Goal: Task Accomplishment & Management: Use online tool/utility

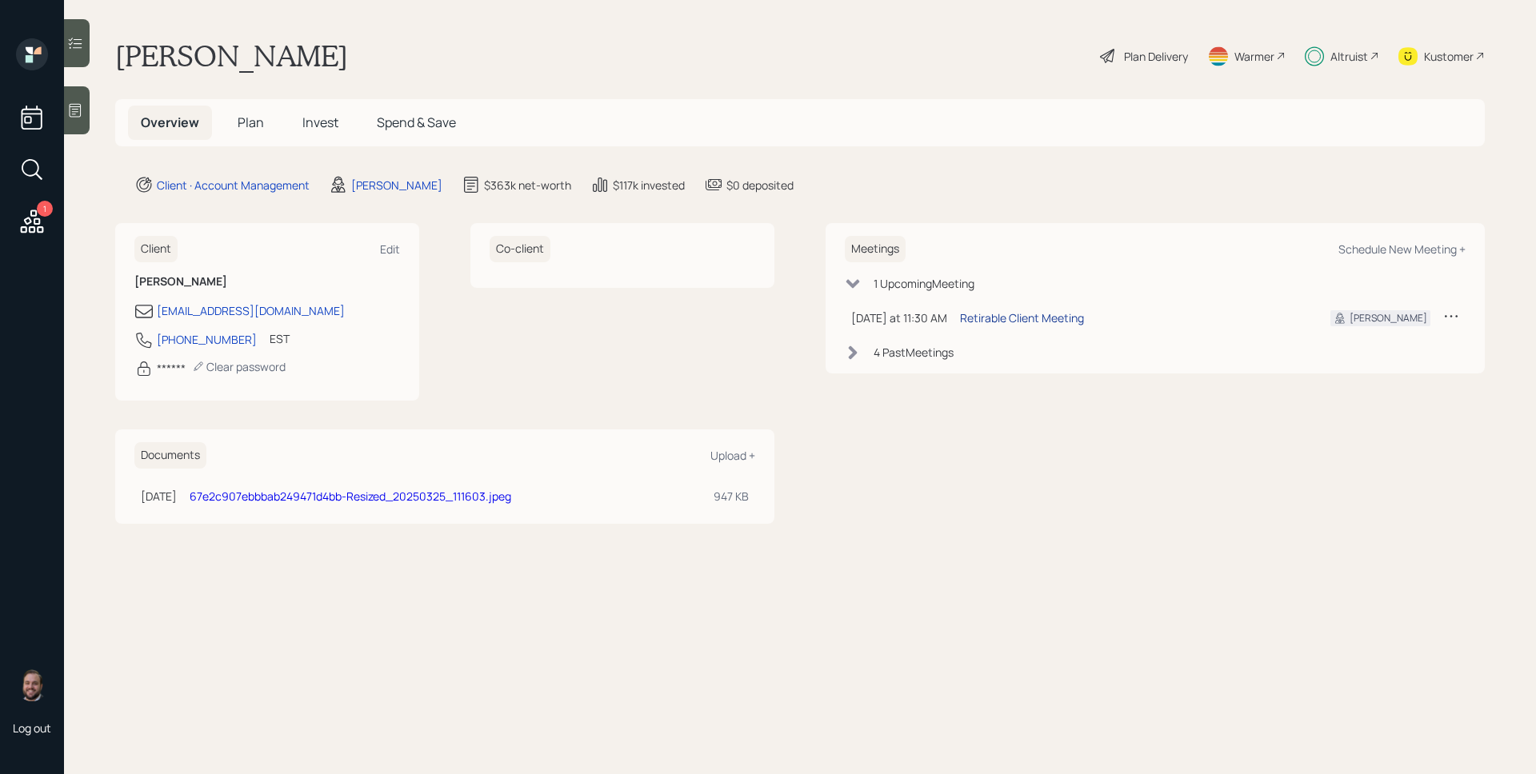
click at [1041, 310] on div "Retirable Client Meeting" at bounding box center [1022, 318] width 124 height 17
click at [22, 222] on icon at bounding box center [32, 221] width 29 height 29
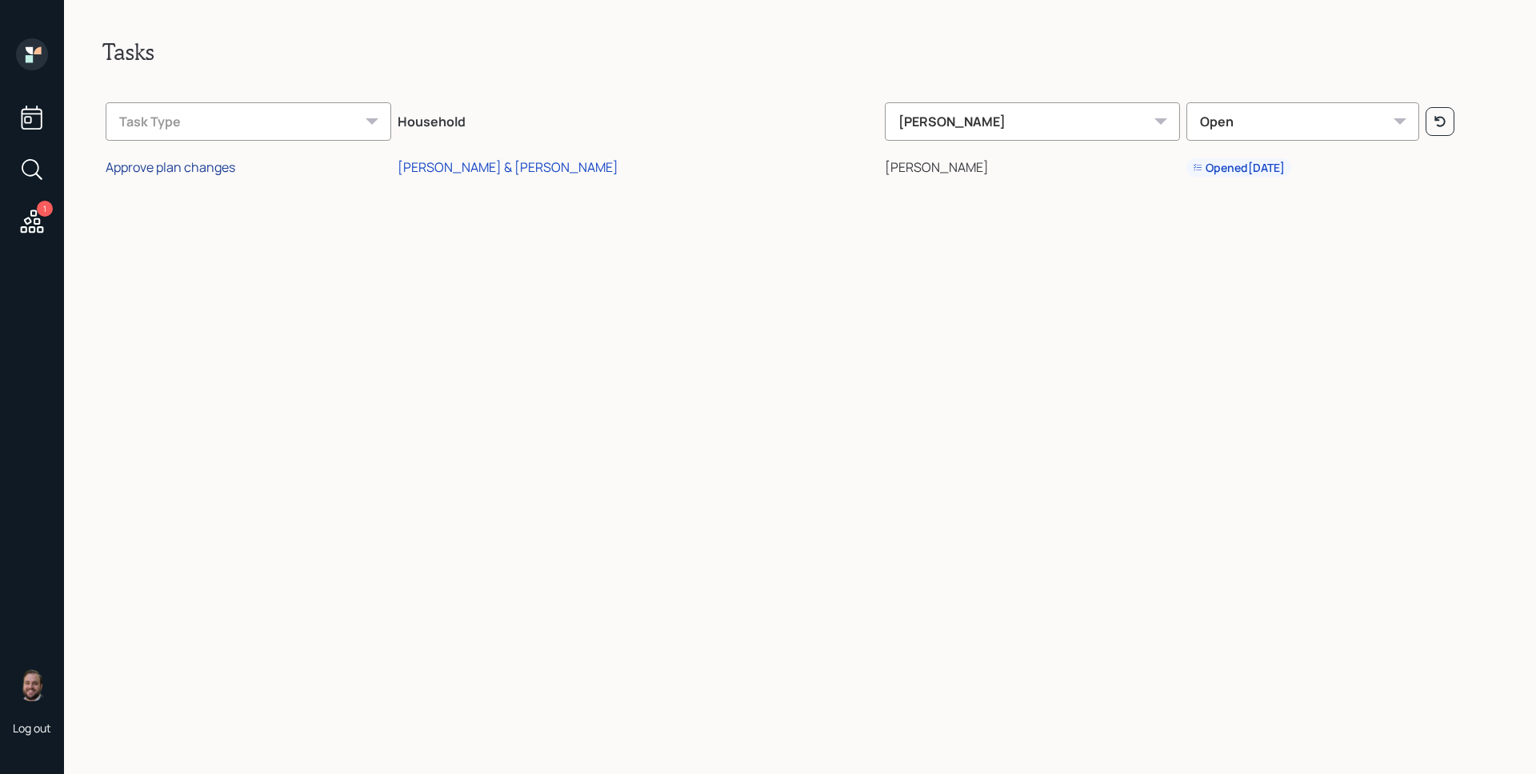
click at [230, 169] on div "Approve plan changes" at bounding box center [171, 167] width 130 height 18
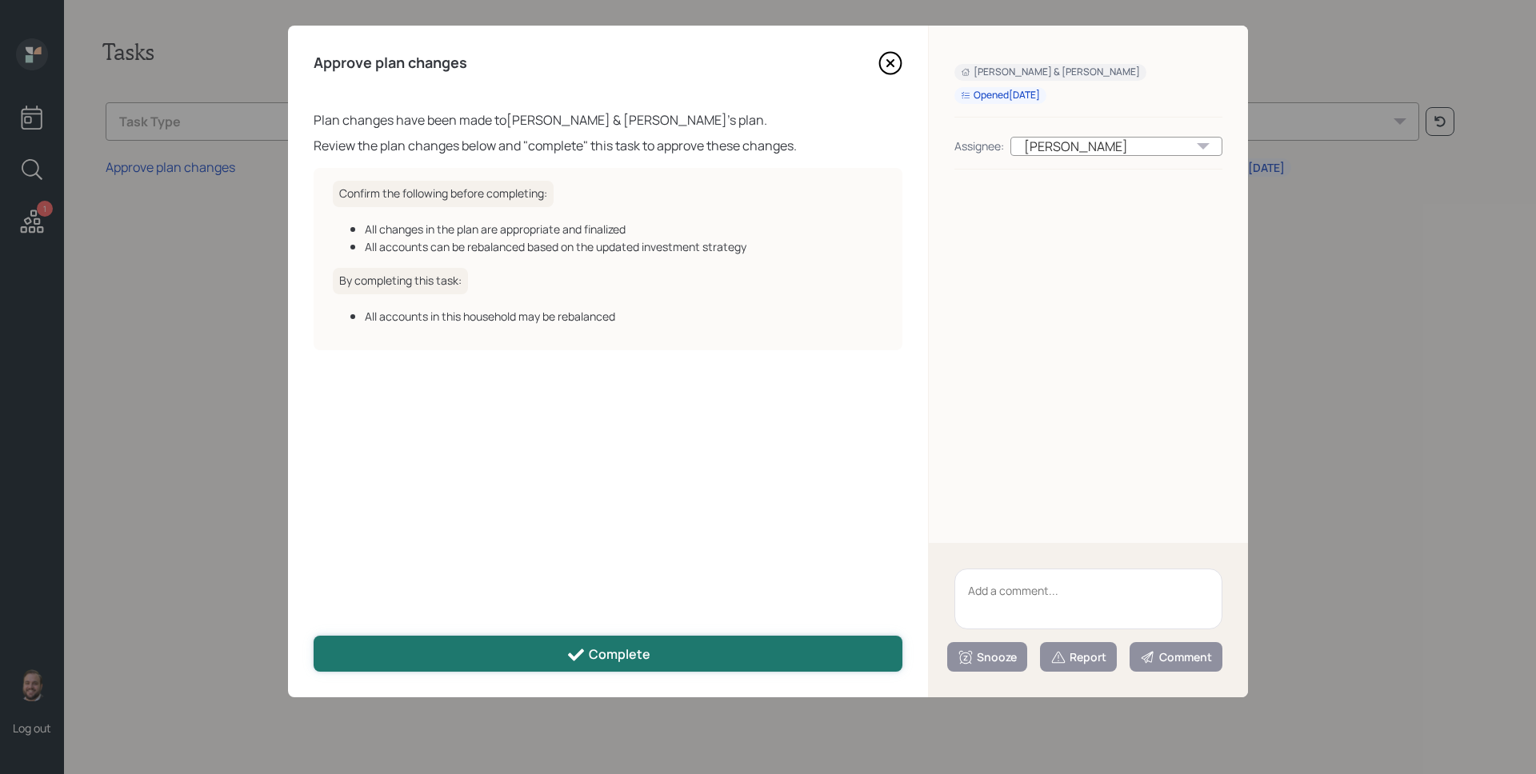
click at [609, 658] on div "Complete" at bounding box center [608, 654] width 84 height 19
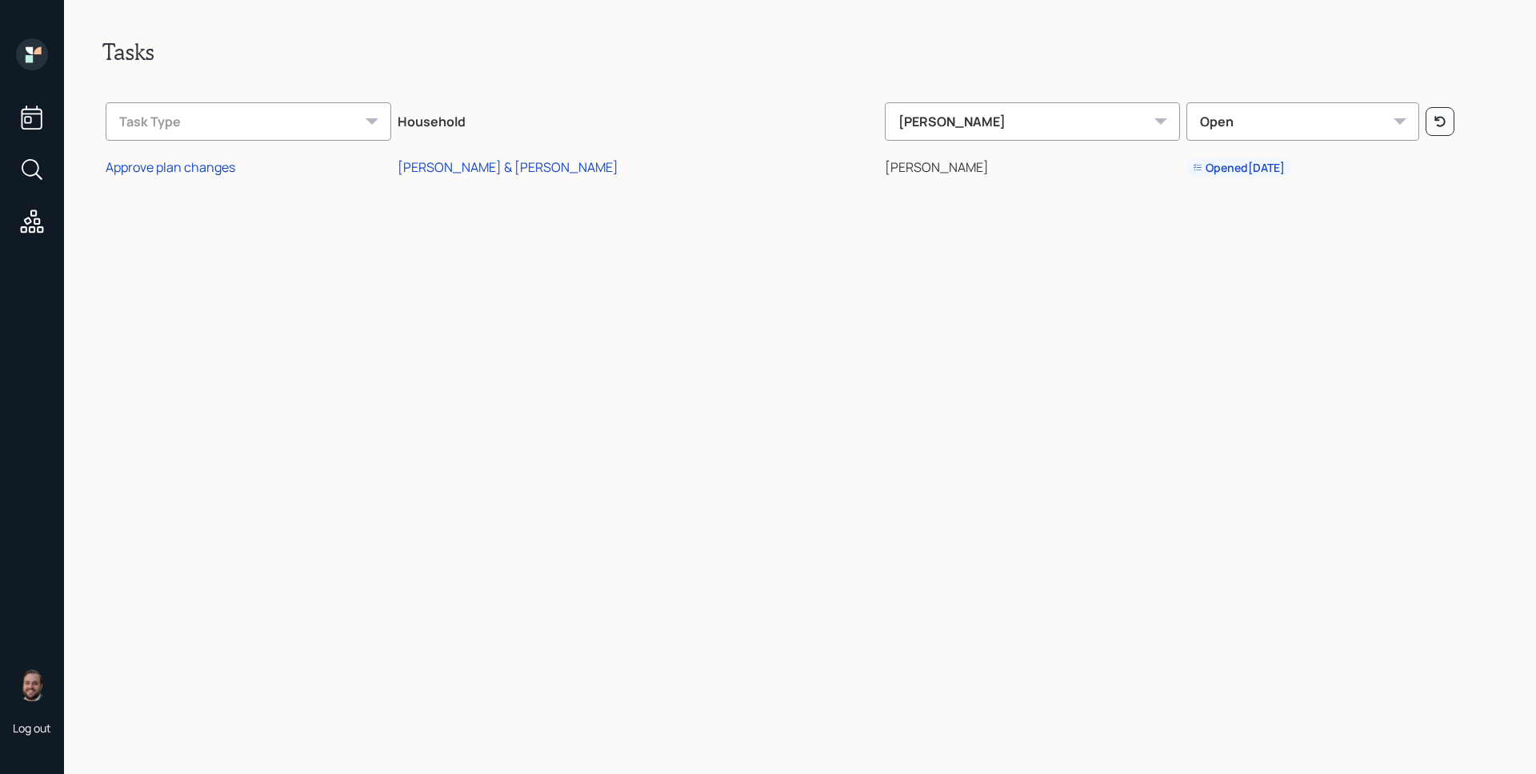
click at [48, 46] on icon at bounding box center [32, 54] width 32 height 32
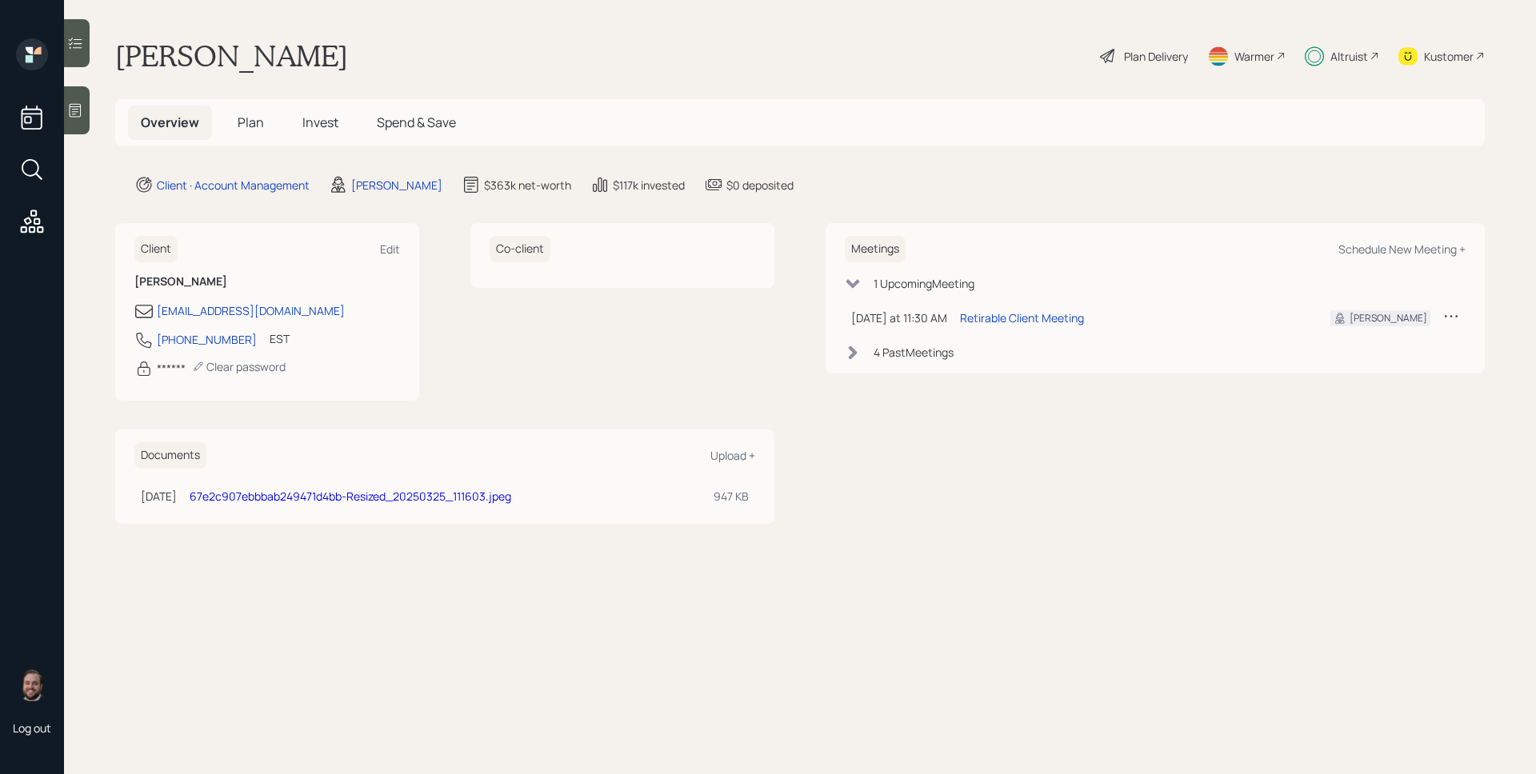
click at [38, 176] on icon at bounding box center [32, 169] width 29 height 29
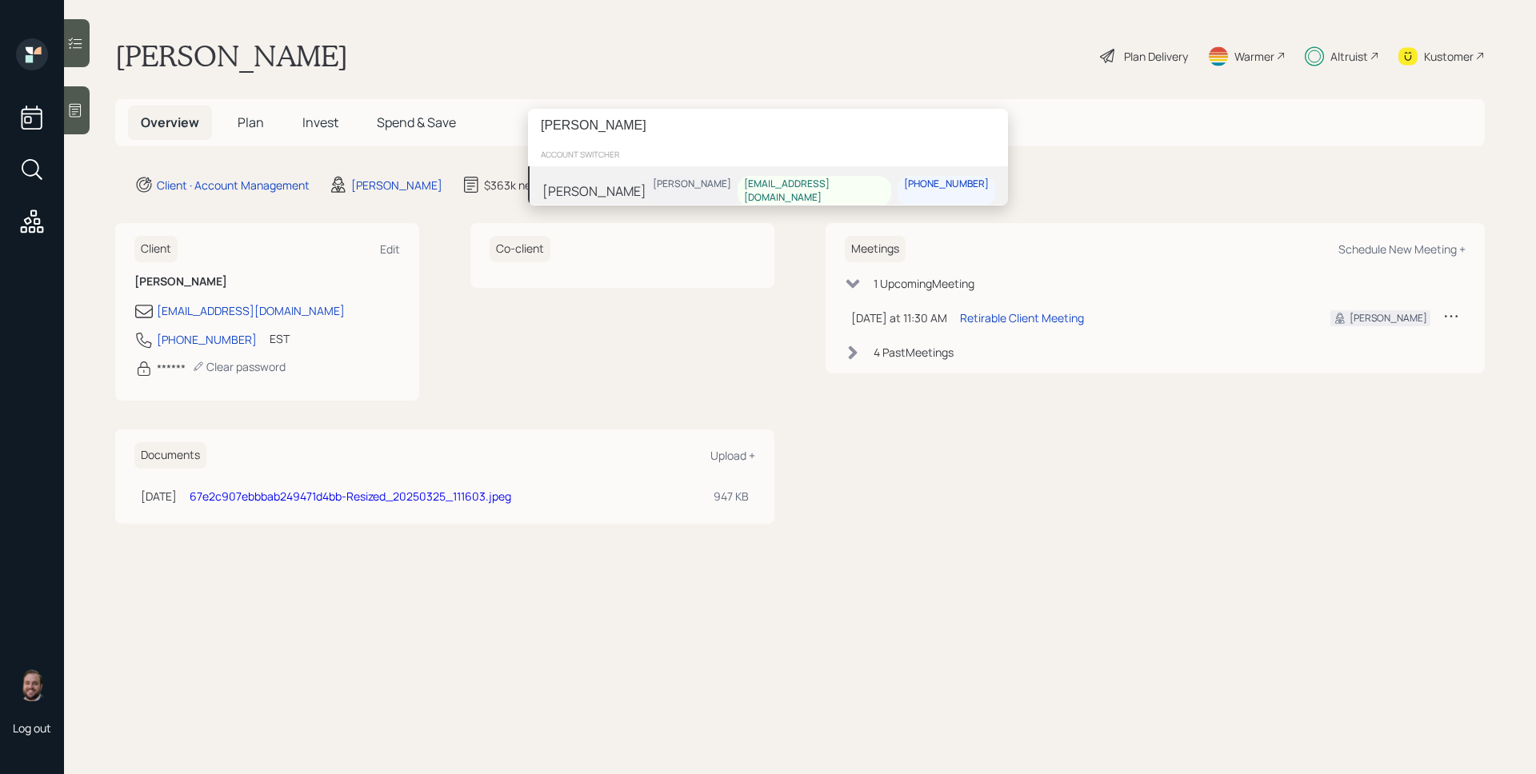
type input "[PERSON_NAME]"
click at [601, 186] on div "[PERSON_NAME]" at bounding box center [594, 190] width 104 height 19
